Goal: Information Seeking & Learning: Check status

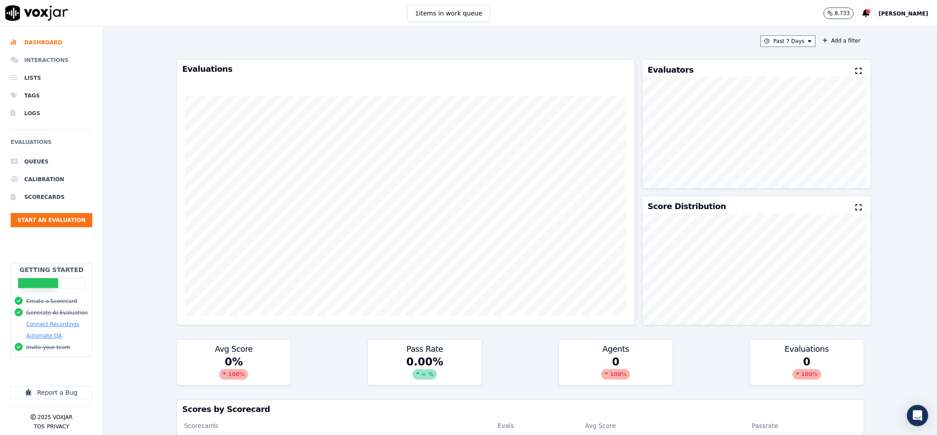
click at [45, 56] on li "Interactions" at bounding box center [52, 60] width 82 height 18
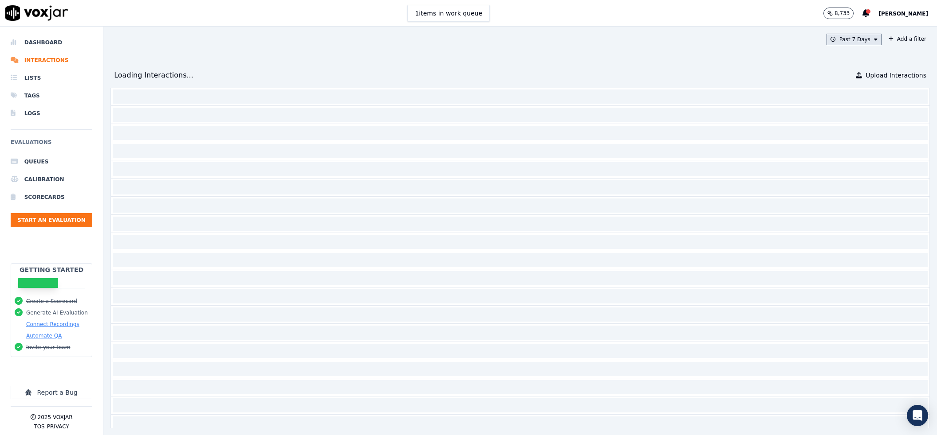
click at [826, 34] on button "Past 7 Days" at bounding box center [853, 40] width 55 height 12
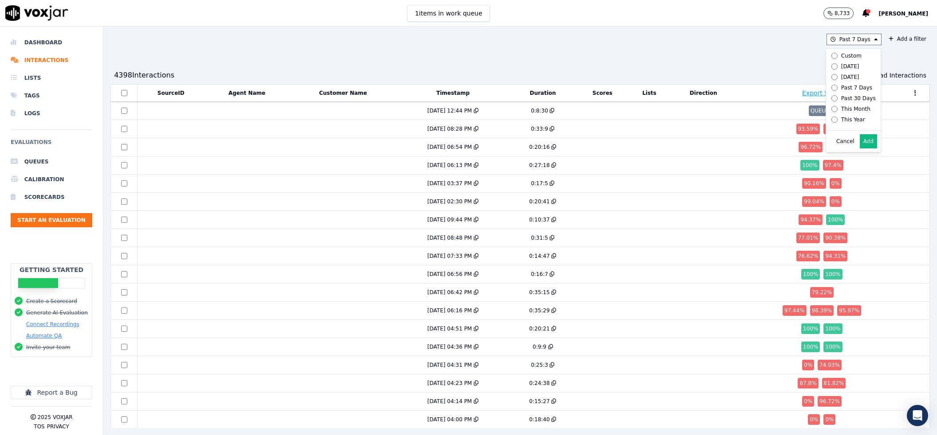
click at [722, 55] on div "Past 7 Days Custom Today Yesterday Past 7 Days Past 30 Days This Month This Yea…" at bounding box center [519, 231] width 833 height 409
click at [885, 42] on button "Add a filter" at bounding box center [907, 39] width 45 height 11
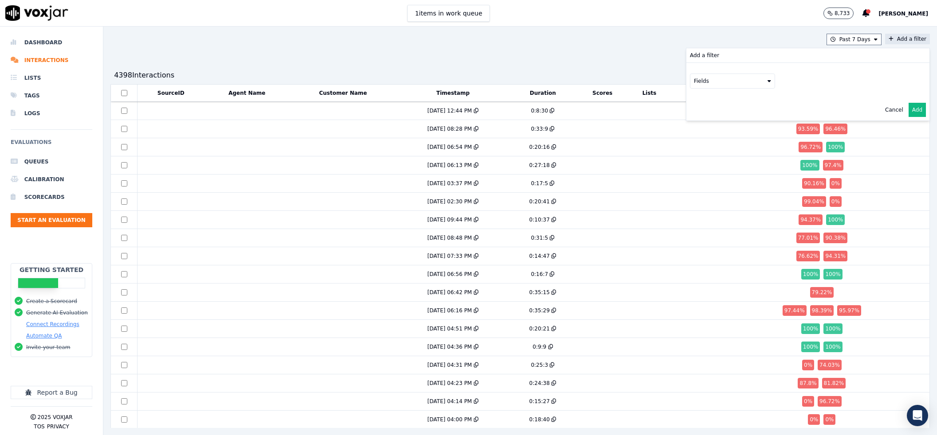
click at [713, 79] on button "Fields" at bounding box center [732, 81] width 85 height 15
click at [705, 157] on div "agents" at bounding box center [714, 160] width 18 height 7
click at [704, 102] on button "Fields" at bounding box center [742, 99] width 85 height 15
click at [716, 117] on div "name" at bounding box center [723, 114] width 15 height 7
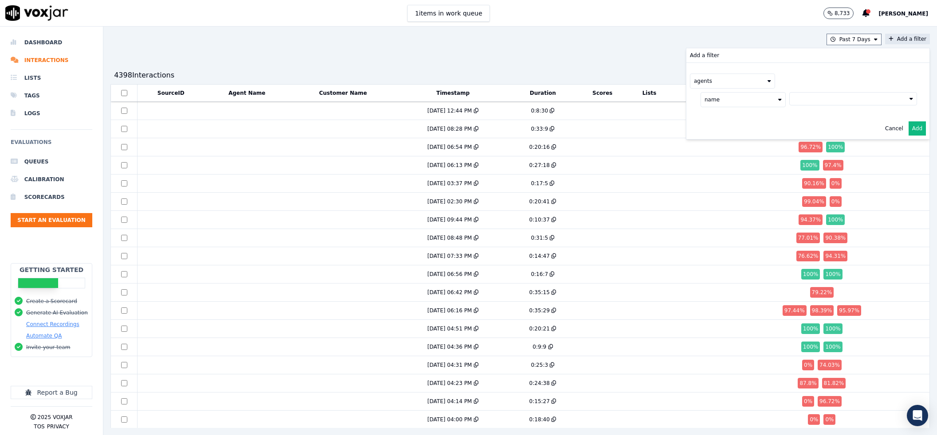
click at [824, 100] on button at bounding box center [853, 98] width 128 height 13
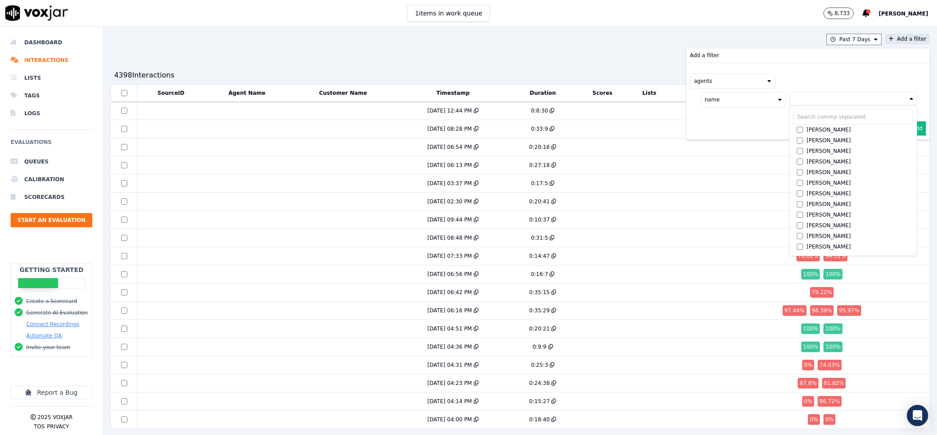
click at [822, 123] on input "text" at bounding box center [853, 117] width 120 height 15
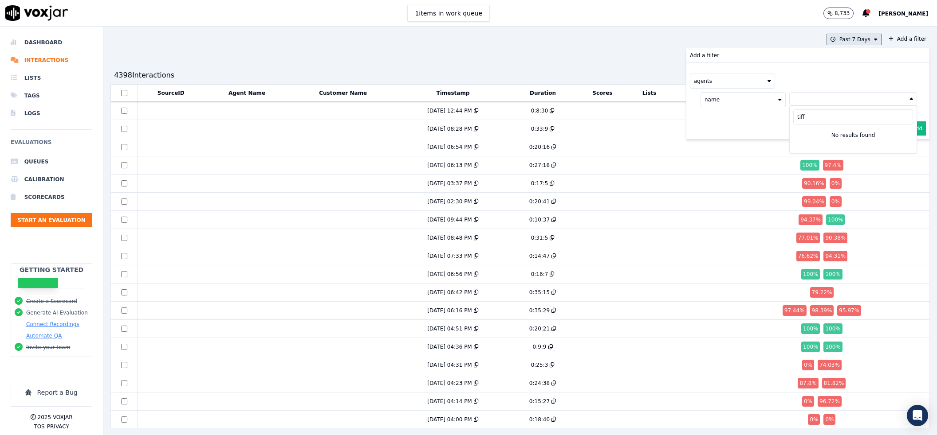
type input "tiff"
click at [826, 39] on button "Past 7 Days" at bounding box center [853, 40] width 55 height 12
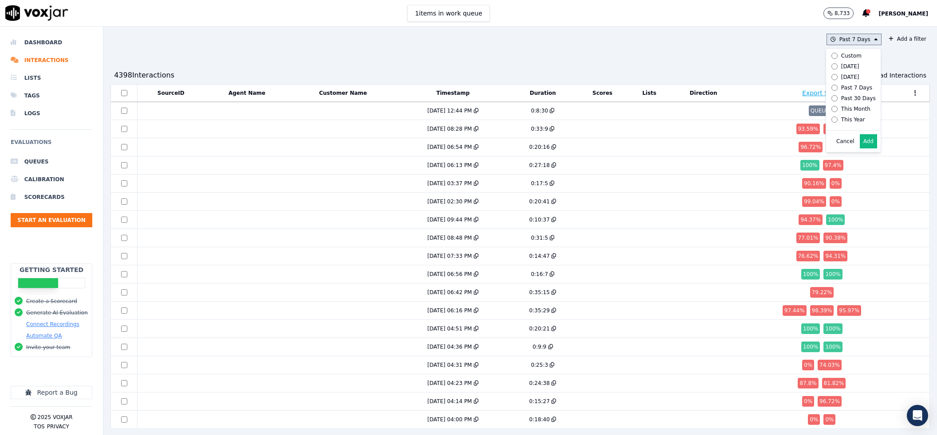
scroll to position [5, 0]
click at [841, 122] on div "This Year" at bounding box center [853, 119] width 24 height 7
click at [859, 148] on button "Add" at bounding box center [867, 141] width 17 height 14
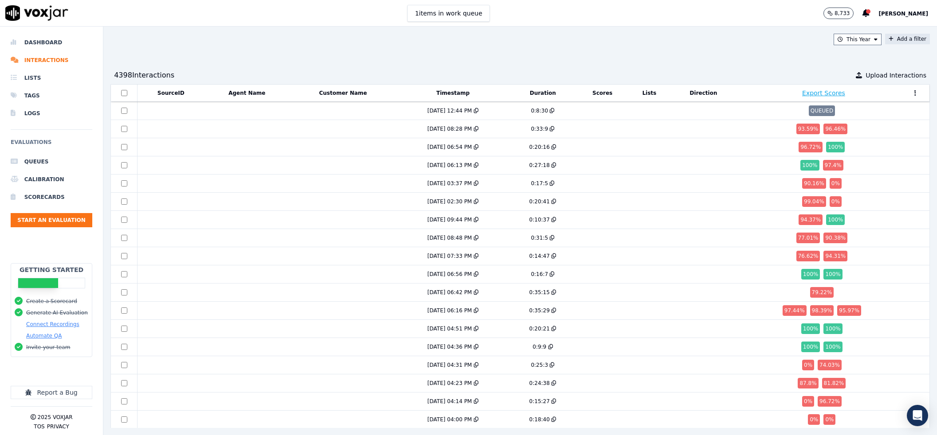
click at [885, 35] on button "Add a filter" at bounding box center [907, 39] width 45 height 11
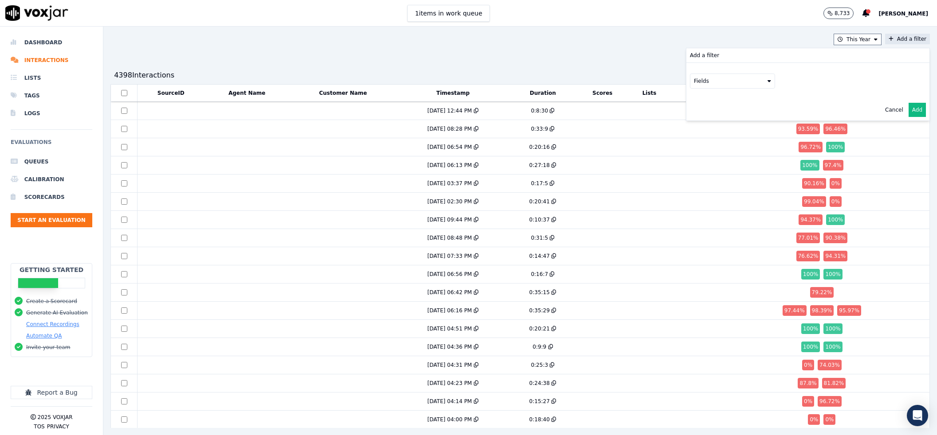
click at [767, 79] on icon at bounding box center [769, 80] width 4 height 5
click at [705, 157] on div "agents" at bounding box center [714, 160] width 18 height 7
click at [718, 97] on button "Fields" at bounding box center [742, 99] width 85 height 15
click at [716, 116] on div "name" at bounding box center [723, 114] width 15 height 7
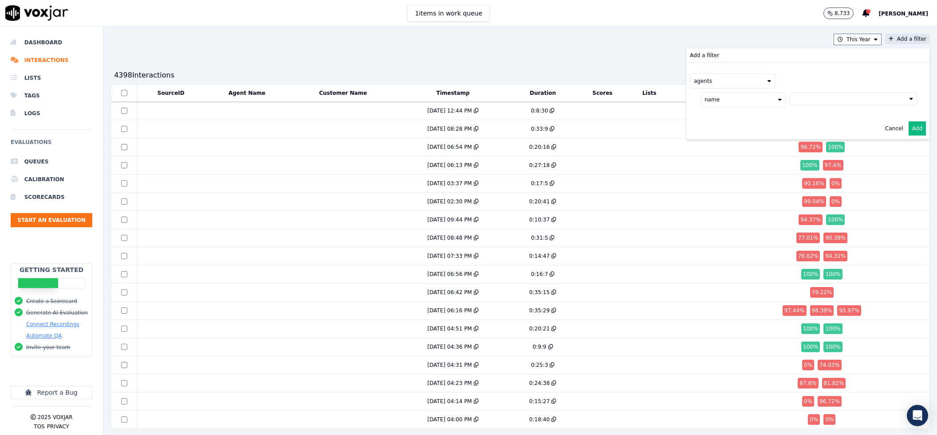
click at [804, 98] on button at bounding box center [853, 98] width 128 height 13
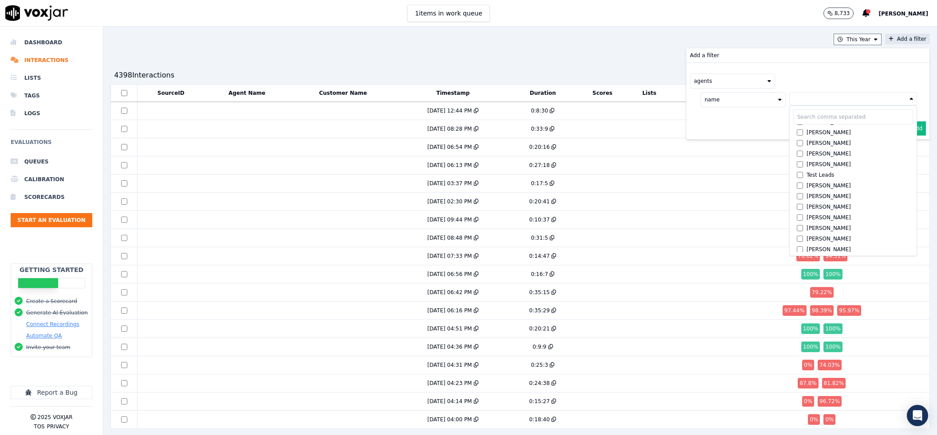
scroll to position [808, 0]
click at [423, 32] on div "This Year Add a filter Add a filter agents name Alejandro Minera Alexia Yarbrou…" at bounding box center [519, 231] width 833 height 409
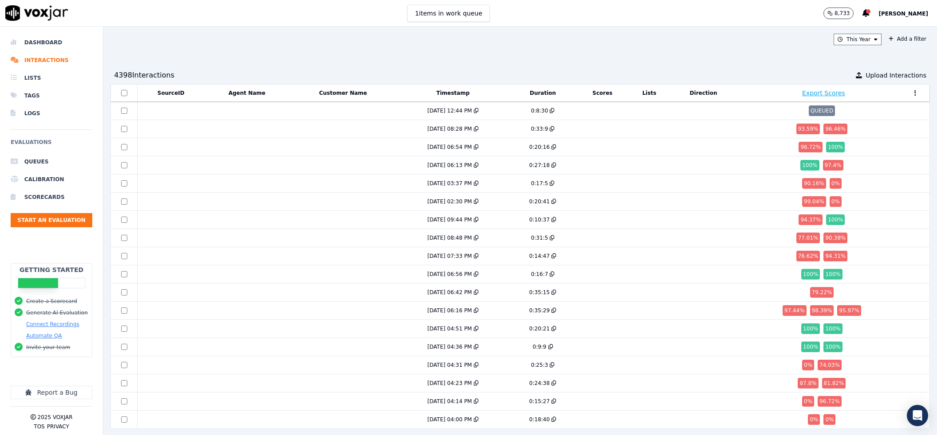
click at [244, 55] on div "This Year Add a filter 4398 Interaction s Upload Interactions SourceID Agent Na…" at bounding box center [519, 231] width 833 height 409
